Goal: Task Accomplishment & Management: Manage account settings

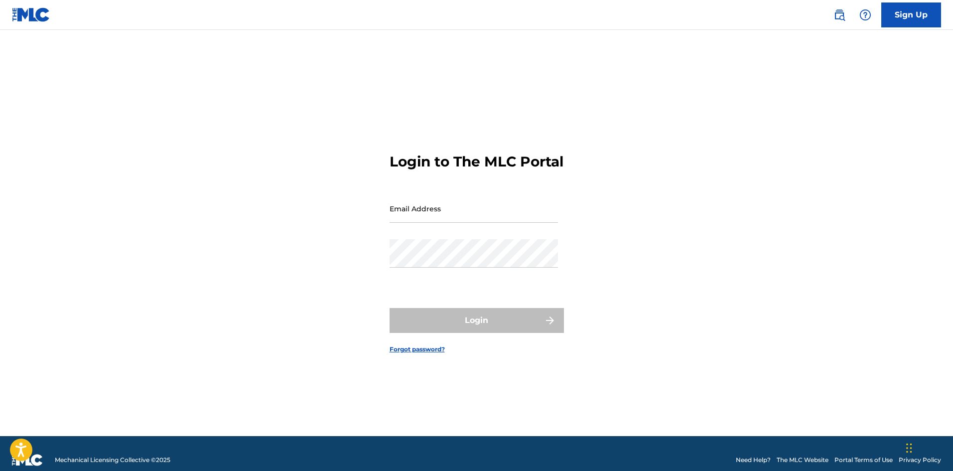
click at [492, 223] on input "Email Address" at bounding box center [473, 208] width 168 height 28
click at [343, 206] on div "Login to The MLC Portal Email Address Password Login Forgot password?" at bounding box center [476, 245] width 697 height 381
type input "[EMAIL_ADDRESS][DOMAIN_NAME]"
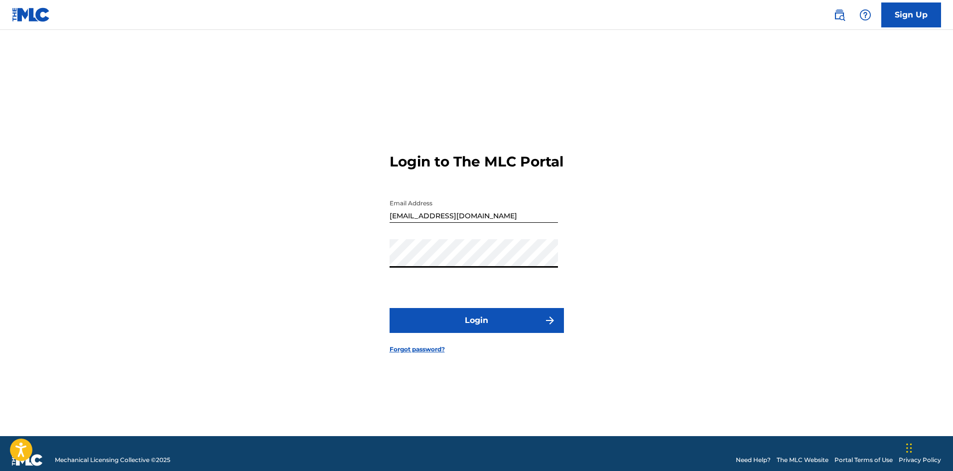
click at [468, 332] on button "Login" at bounding box center [476, 320] width 174 height 25
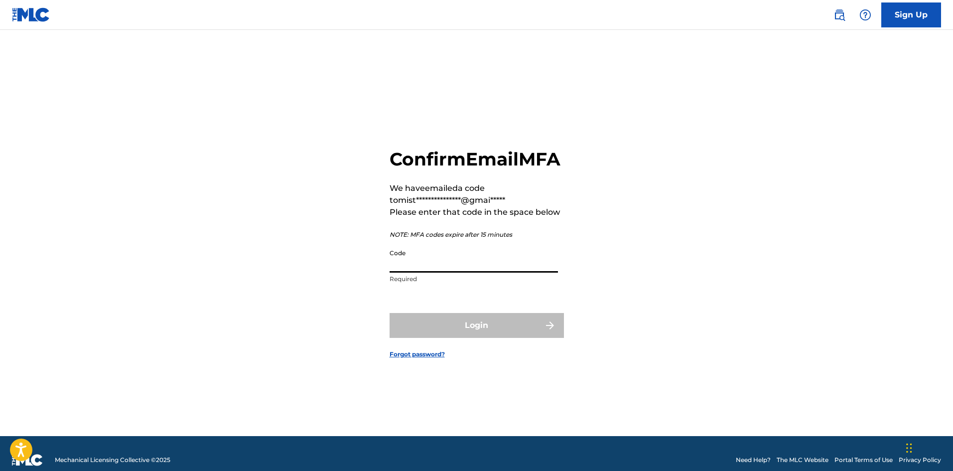
click at [512, 272] on input "Code" at bounding box center [473, 258] width 168 height 28
paste input "481517"
type input "481517"
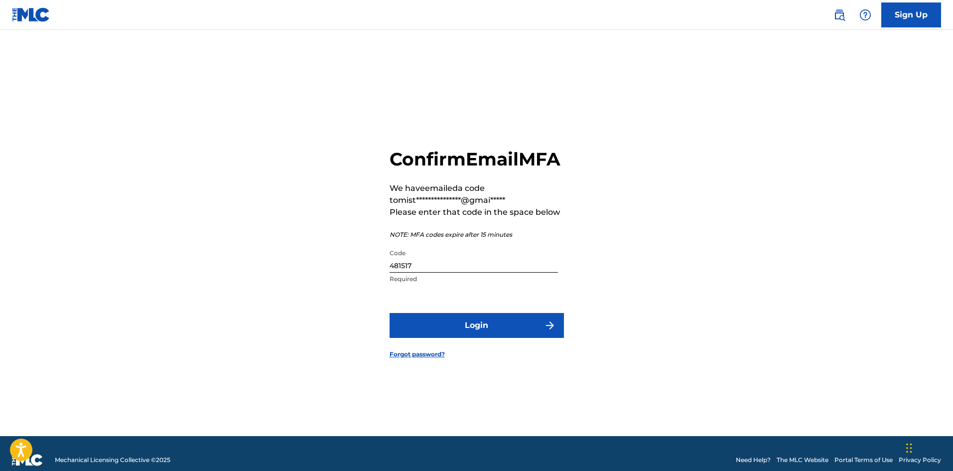
click at [476, 338] on button "Login" at bounding box center [476, 325] width 174 height 25
